Goal: Information Seeking & Learning: Find specific fact

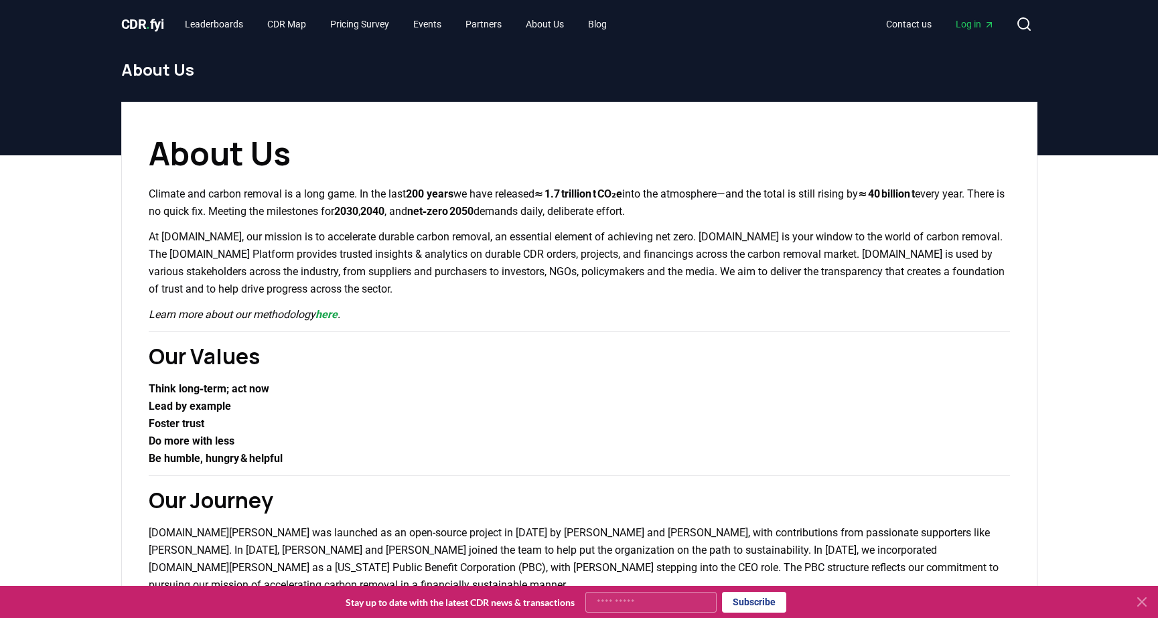
scroll to position [92, 0]
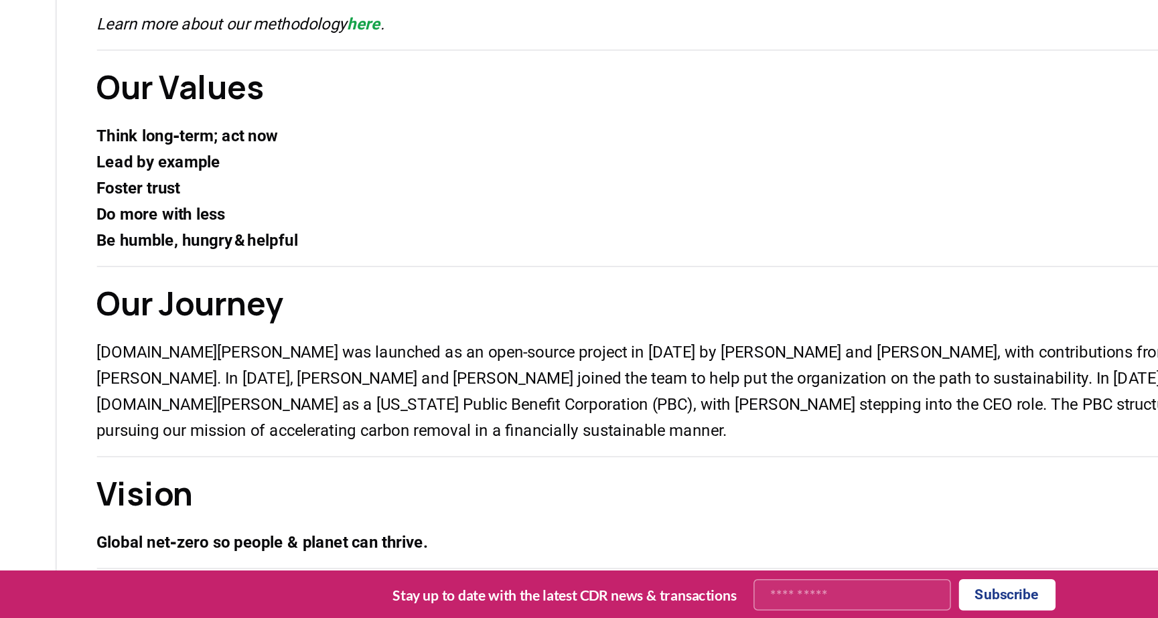
click at [372, 277] on h2 "Our Values" at bounding box center [579, 264] width 861 height 32
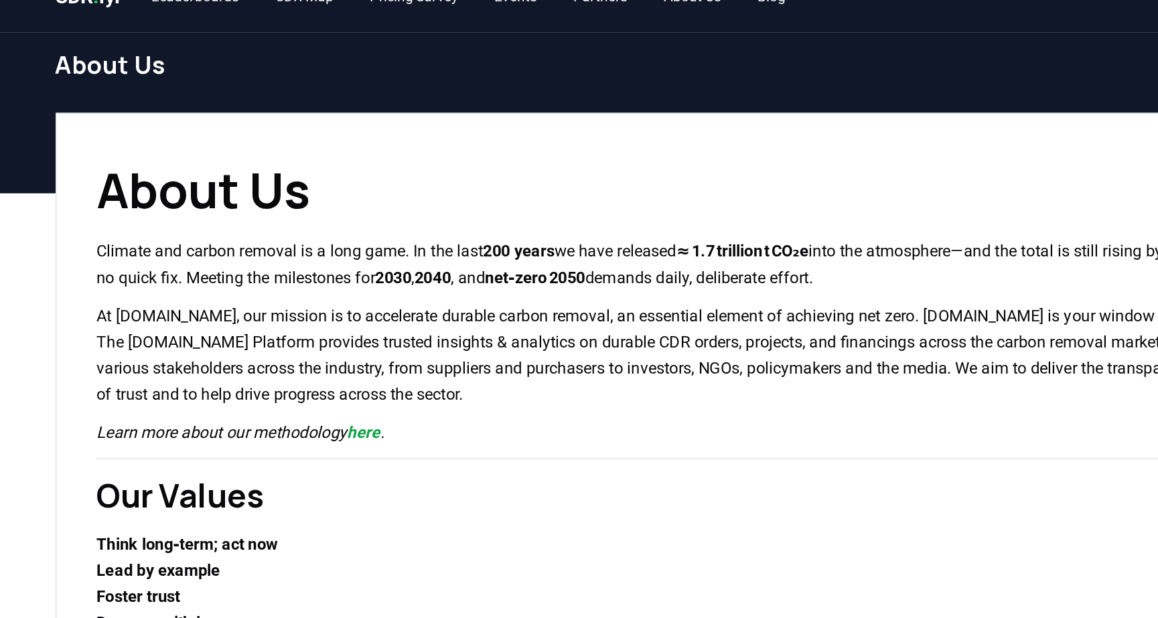
scroll to position [0, 0]
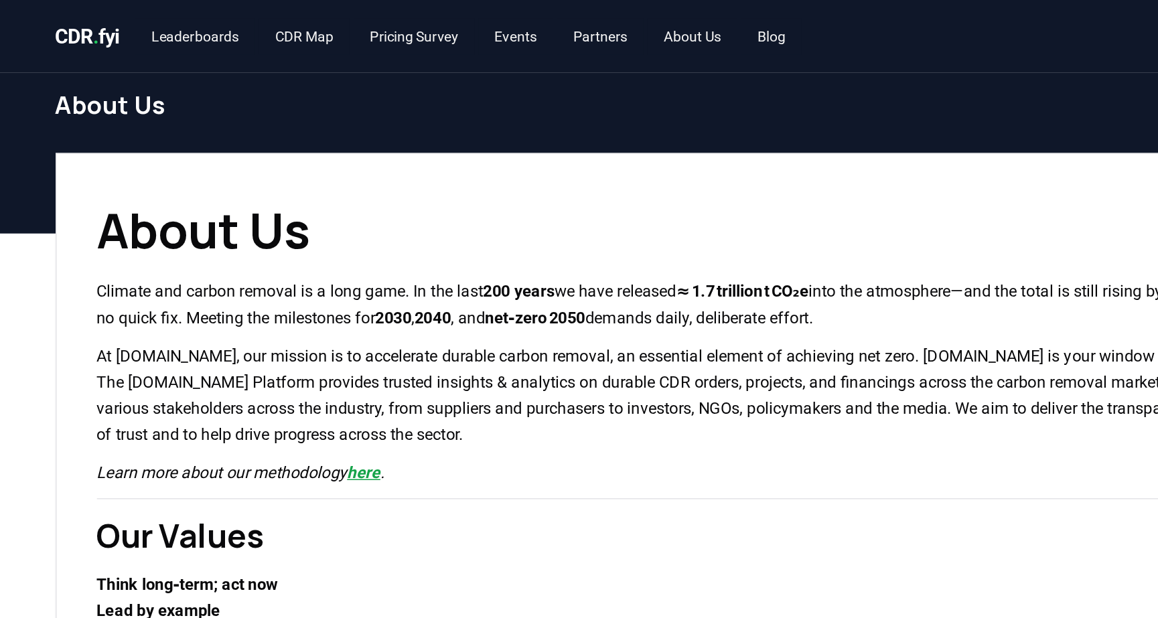
click at [338, 318] on link "here" at bounding box center [326, 314] width 22 height 13
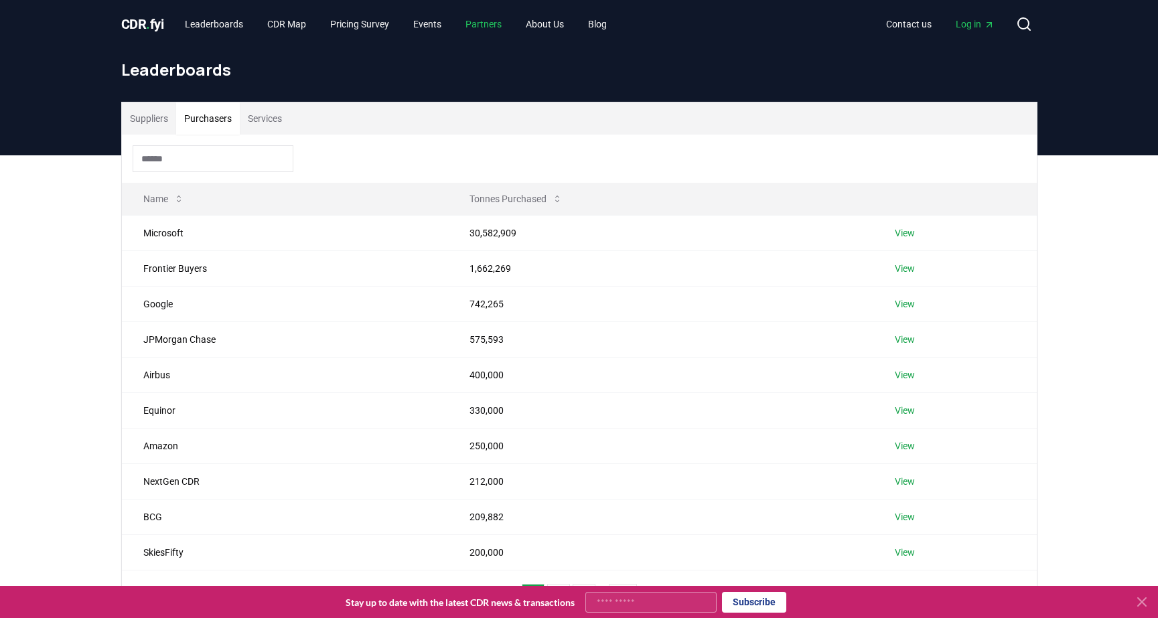
click at [500, 25] on link "Partners" at bounding box center [484, 24] width 58 height 24
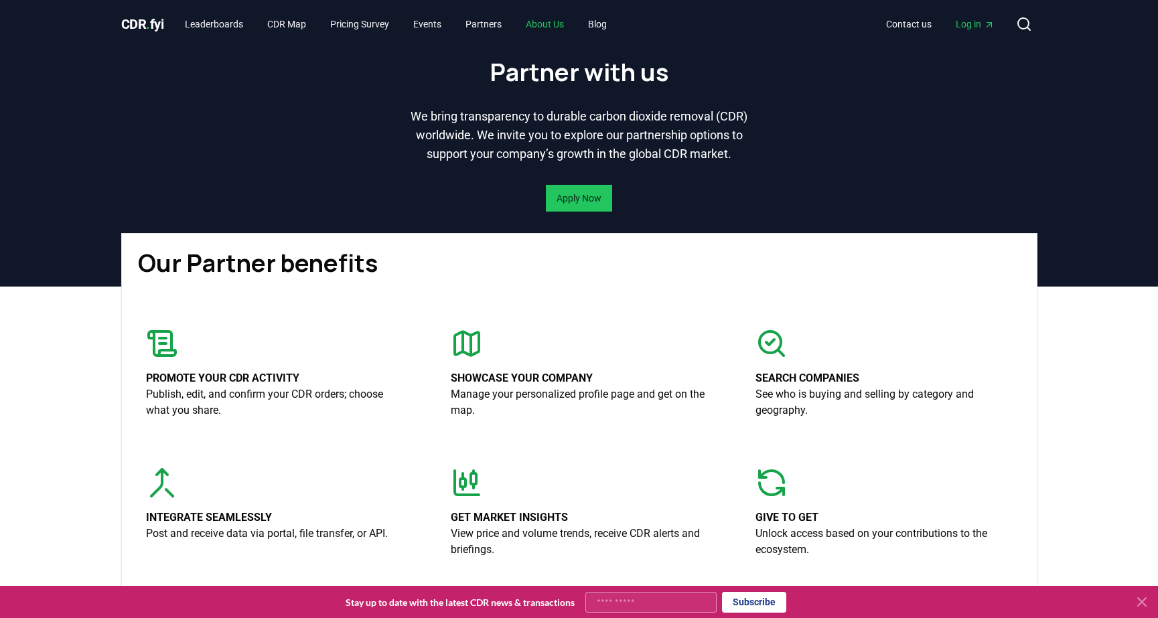
click at [573, 21] on link "About Us" at bounding box center [545, 24] width 60 height 24
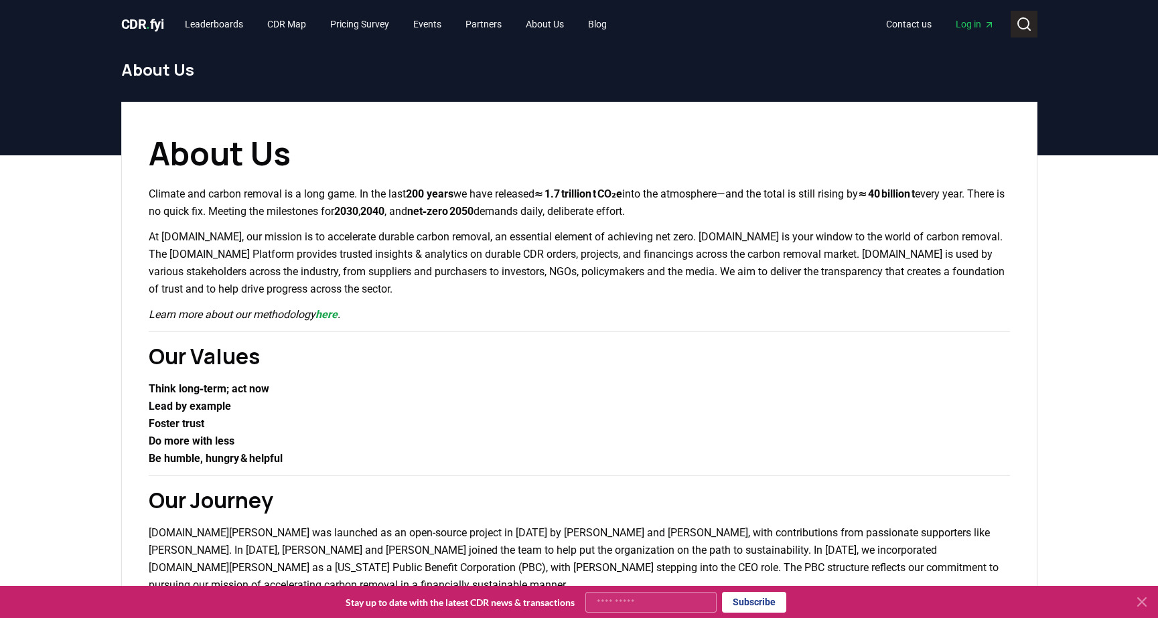
click at [1021, 27] on icon at bounding box center [1024, 24] width 16 height 16
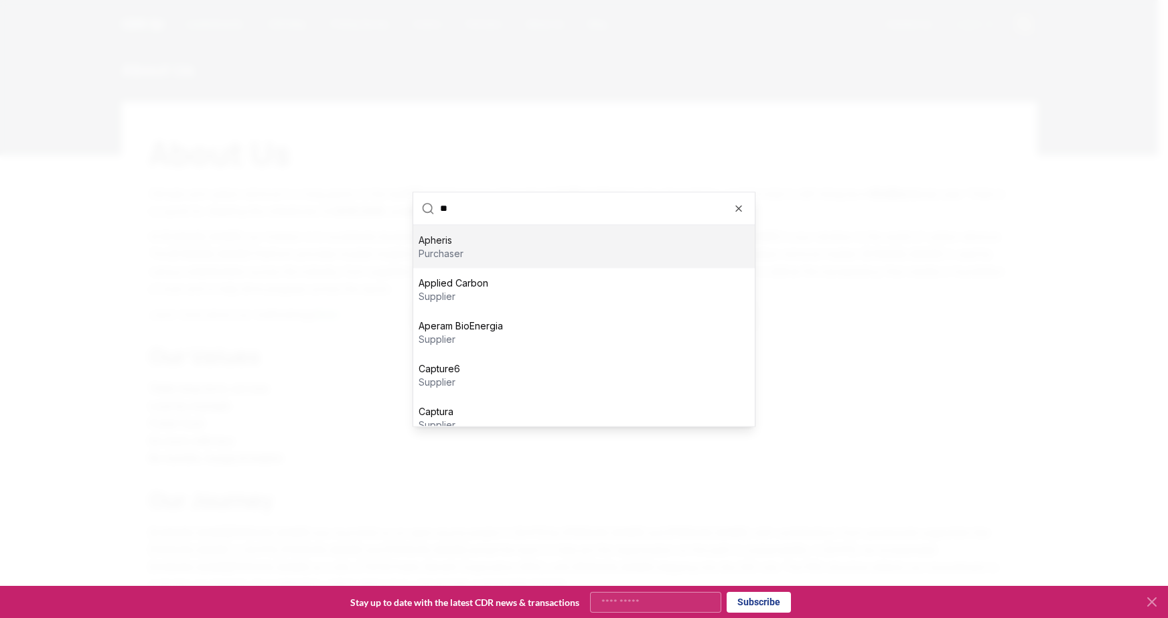
type input "***"
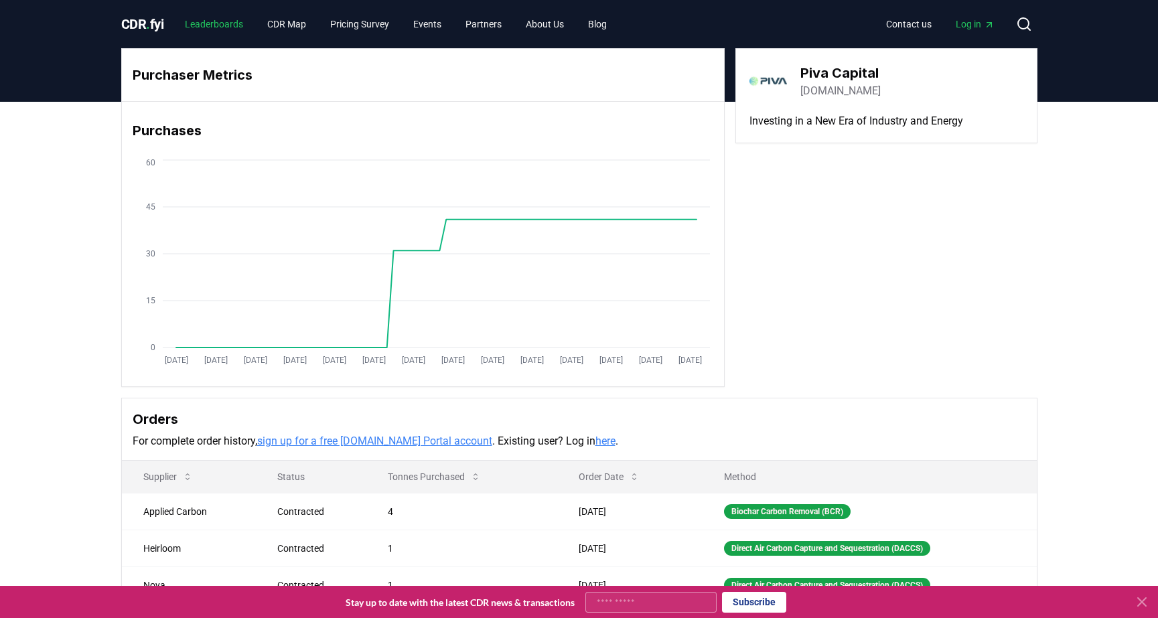
click at [216, 24] on link "Leaderboards" at bounding box center [214, 24] width 80 height 24
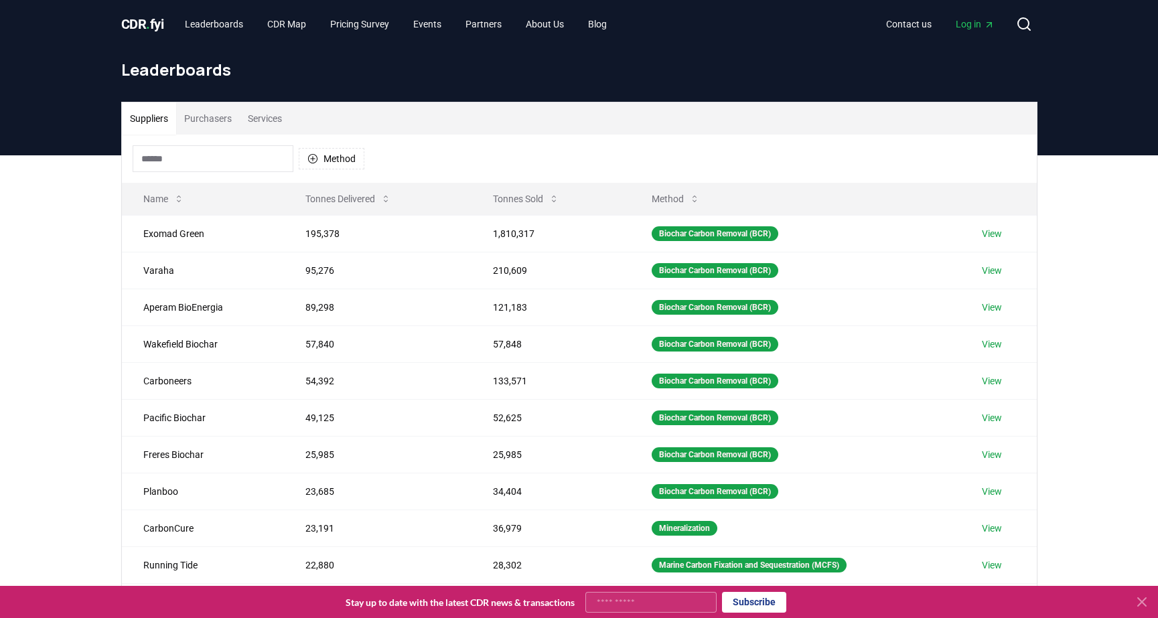
click at [172, 29] on div "CDR . fyi Leaderboards CDR Map Pricing Survey Events Partners About Us Blog" at bounding box center [369, 24] width 497 height 24
click at [161, 29] on span "CDR . fyi" at bounding box center [142, 24] width 43 height 16
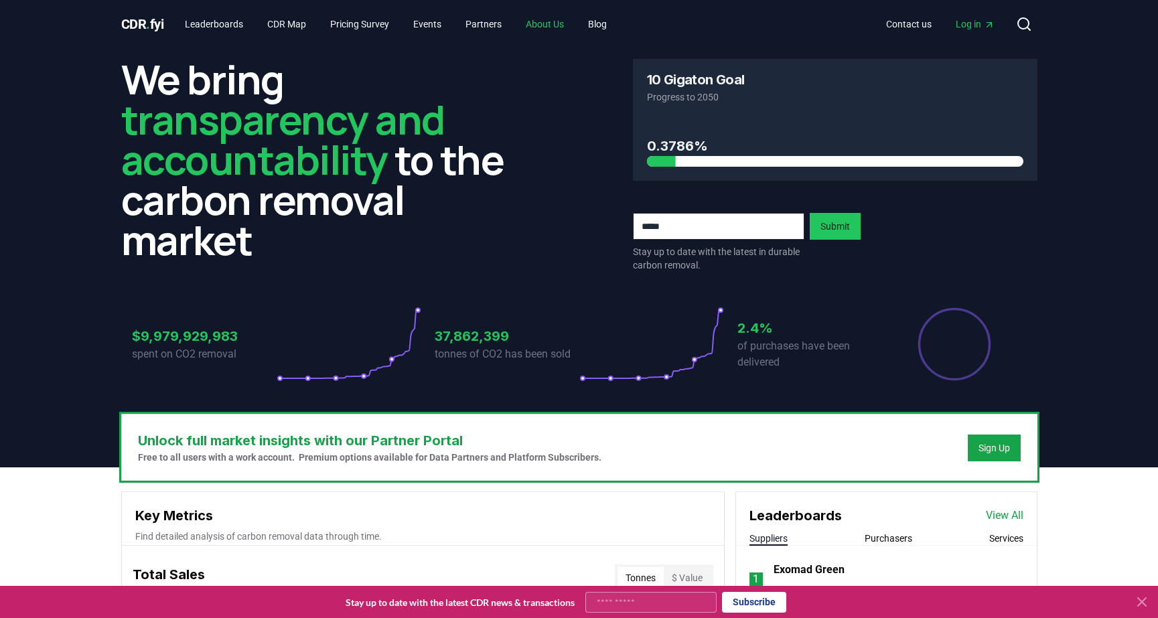
click at [568, 21] on link "About Us" at bounding box center [545, 24] width 60 height 24
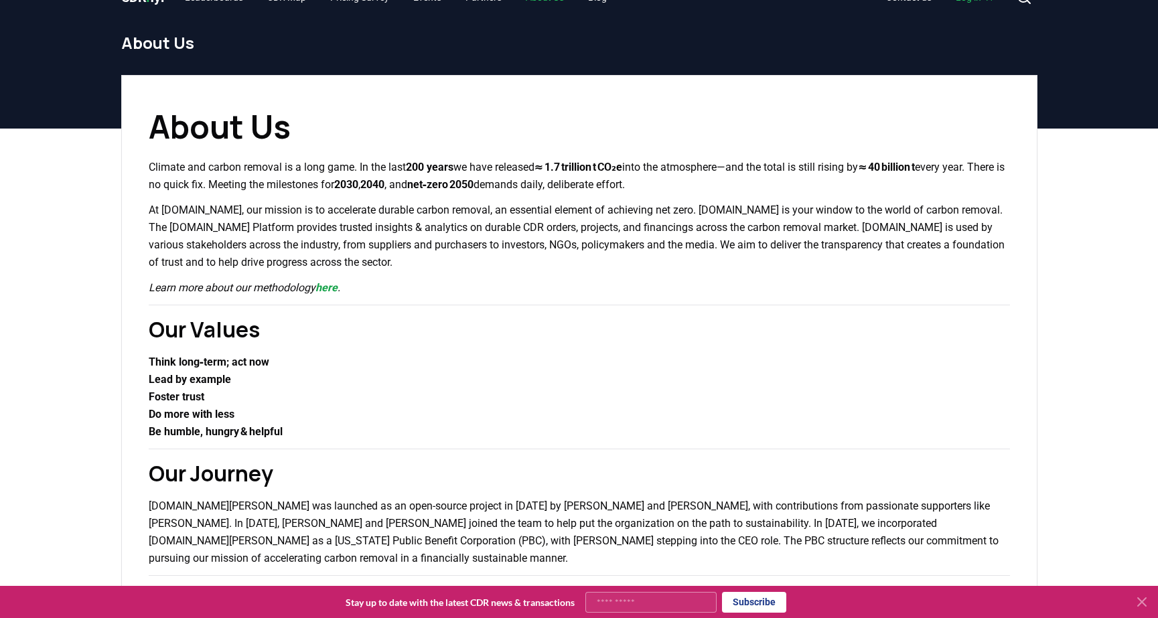
scroll to position [29, 0]
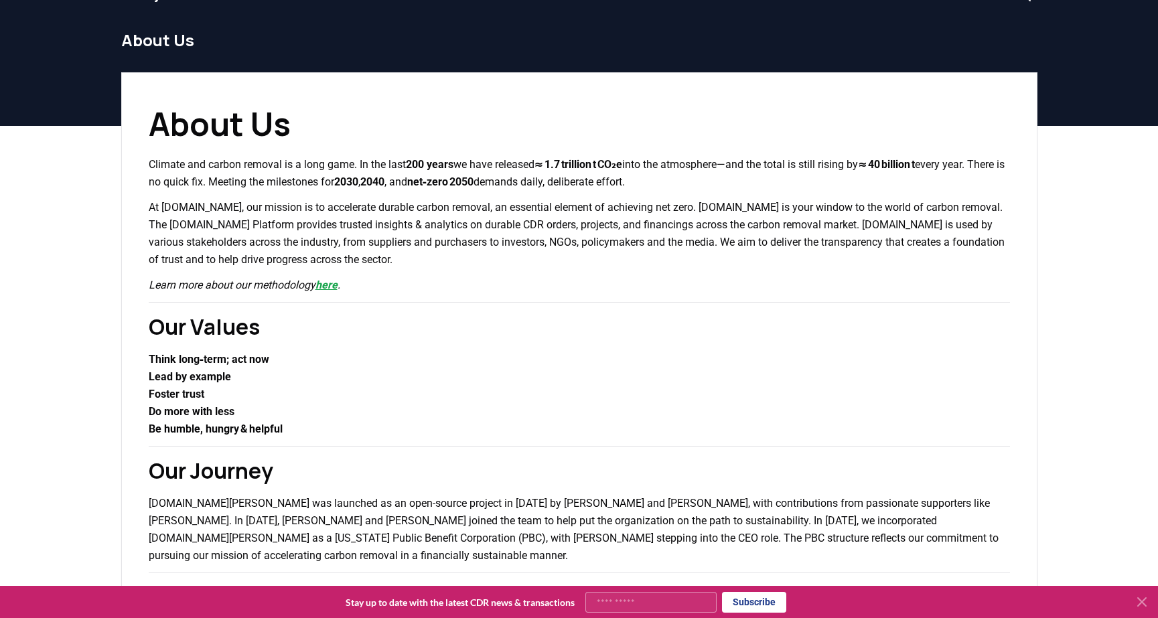
click at [332, 288] on link "here" at bounding box center [326, 285] width 22 height 13
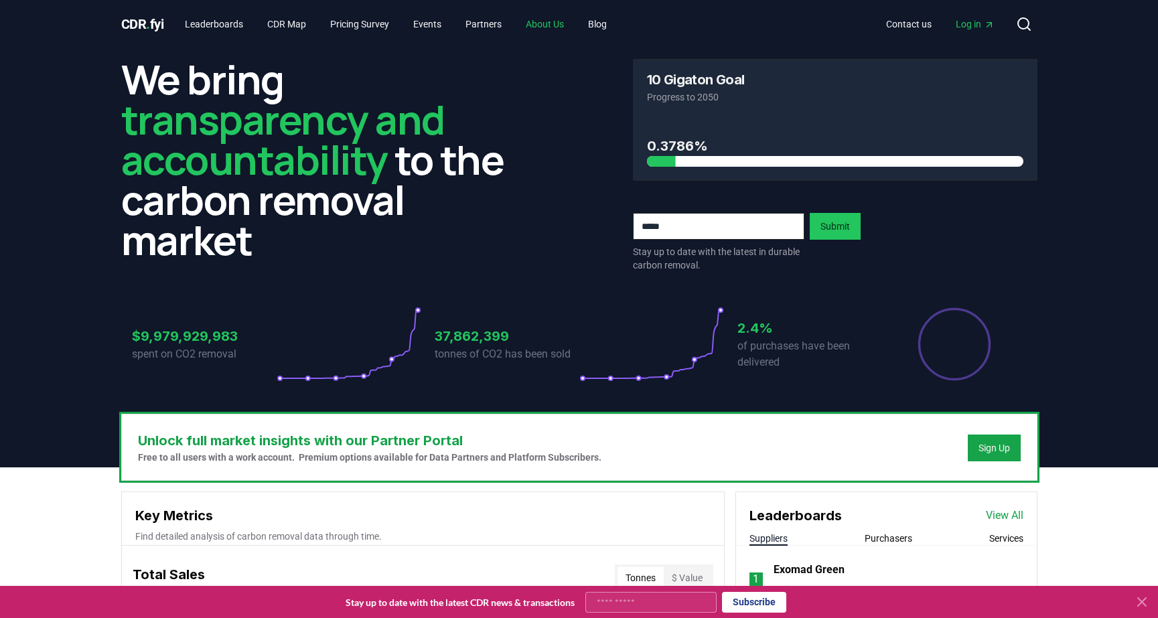
click at [568, 22] on link "About Us" at bounding box center [545, 24] width 60 height 24
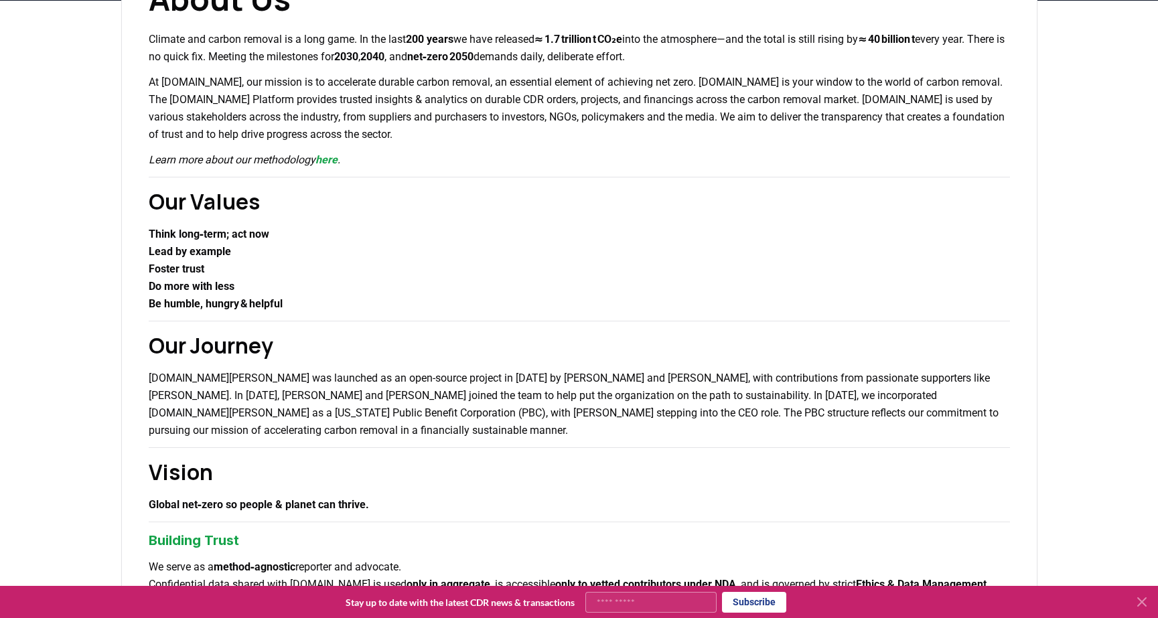
scroll to position [151, 0]
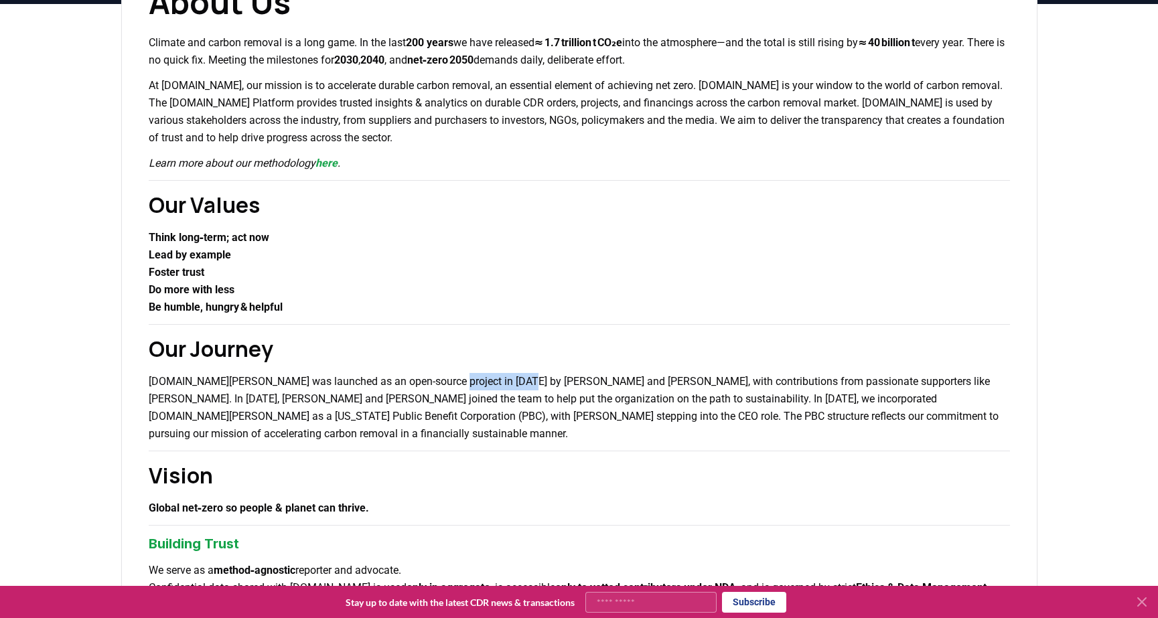
drag, startPoint x: 520, startPoint y: 385, endPoint x: 441, endPoint y: 382, distance: 78.4
click at [441, 382] on p "[DOMAIN_NAME][PERSON_NAME] was launched as an open-source project in [DATE] by …" at bounding box center [579, 408] width 861 height 70
copy p "Robert Höglund"
